Goal: Information Seeking & Learning: Learn about a topic

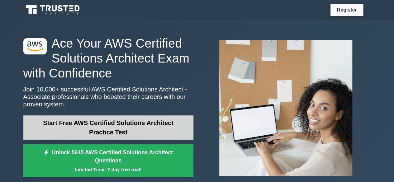
click at [97, 128] on link "Start Free AWS Certified Solutions Architect Practice Test" at bounding box center [108, 128] width 170 height 24
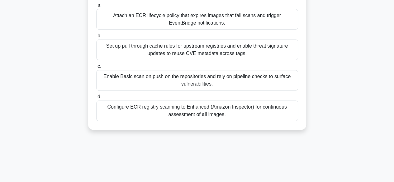
scroll to position [87, 0]
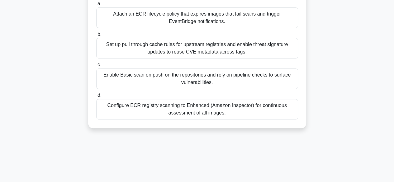
click at [187, 106] on div "Configure ECR registry scanning to Enhanced (Amazon Inspector) for continuous a…" at bounding box center [197, 109] width 202 height 21
click at [96, 98] on input "d. Configure ECR registry scanning to Enhanced (Amazon Inspector) for continuou…" at bounding box center [96, 96] width 0 height 4
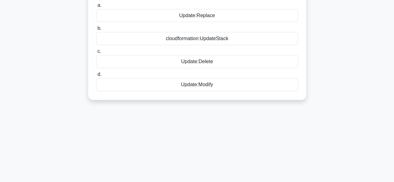
scroll to position [0, 0]
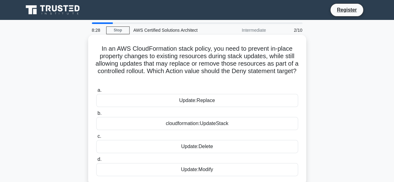
click at [216, 106] on div "Update:Replace" at bounding box center [197, 100] width 202 height 13
click at [96, 93] on input "a. Update:Replace" at bounding box center [96, 91] width 0 height 4
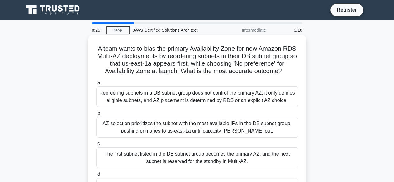
click at [189, 99] on div "Reordering subnets in a DB subnet group does not control the primary AZ; it onl…" at bounding box center [197, 97] width 202 height 21
click at [96, 85] on input "a. Reordering subnets in a DB subnet group does not control the primary AZ; it …" at bounding box center [96, 83] width 0 height 4
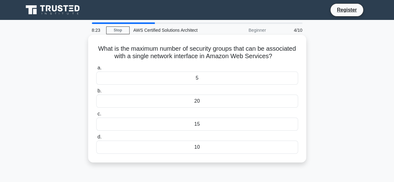
click at [192, 101] on div "20" at bounding box center [197, 101] width 202 height 13
click at [96, 93] on input "b. 20" at bounding box center [96, 91] width 0 height 4
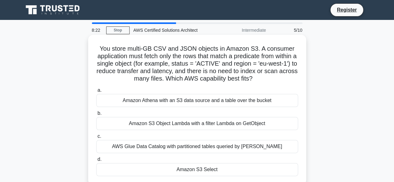
click at [196, 123] on div "Amazon S3 Object Lambda with a filter Lambda on GetObject" at bounding box center [197, 123] width 202 height 13
click at [96, 116] on input "b. Amazon S3 Object Lambda with a filter Lambda on GetObject" at bounding box center [96, 114] width 0 height 4
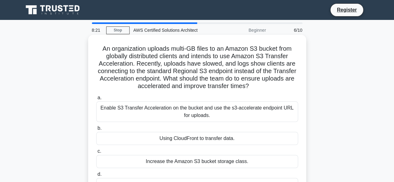
click at [194, 158] on div "Increase the Amazon S3 bucket storage class." at bounding box center [197, 161] width 202 height 13
click at [96, 154] on input "c. Increase the Amazon S3 bucket storage class." at bounding box center [96, 152] width 0 height 4
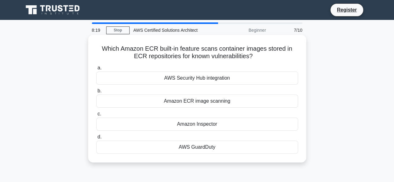
click at [191, 150] on div "AWS GuardDuty" at bounding box center [197, 147] width 202 height 13
click at [96, 139] on input "d. AWS GuardDuty" at bounding box center [96, 137] width 0 height 4
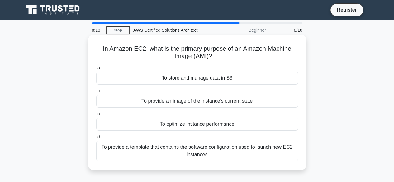
click at [180, 149] on div "To provide a template that contains the software configuration used to launch n…" at bounding box center [197, 151] width 202 height 21
click at [96, 139] on input "d. To provide a template that contains the software configuration used to launc…" at bounding box center [96, 137] width 0 height 4
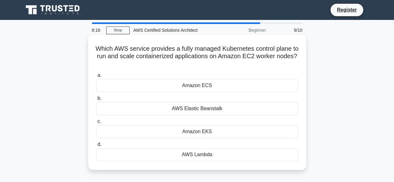
click at [181, 114] on div "AWS Elastic Beanstalk" at bounding box center [197, 108] width 202 height 13
click at [96, 101] on input "b. AWS Elastic Beanstalk" at bounding box center [96, 99] width 0 height 4
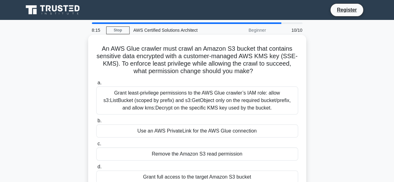
click at [172, 102] on div "Grant least-privilege permissions to the AWS Glue crawler’s IAM role: allow s3:…" at bounding box center [197, 101] width 202 height 28
click at [96, 85] on input "a. Grant least-privilege permissions to the AWS Glue crawler’s IAM role: allow …" at bounding box center [96, 83] width 0 height 4
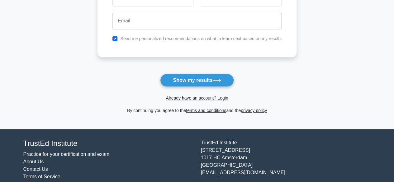
scroll to position [116, 0]
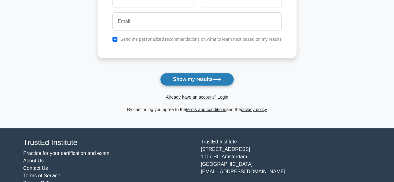
click at [200, 80] on button "Show my results" at bounding box center [197, 79] width 74 height 13
